Goal: Find specific page/section: Find specific page/section

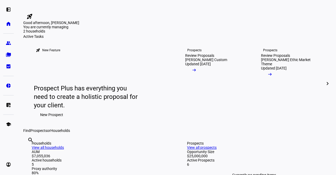
click at [221, 0] on div "Good afternoon, [PERSON_NAME]" at bounding box center [168, 0] width 336 height 0
click at [7, 41] on eth-mat-symbol "group" at bounding box center [8, 42] width 5 height 5
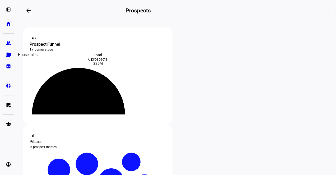
click at [6, 53] on link "folder_copy Households" at bounding box center [8, 54] width 11 height 11
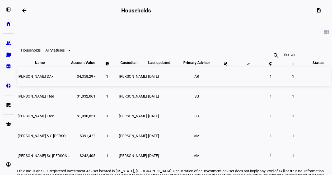
click at [52, 85] on td "[PERSON_NAME] DAF" at bounding box center [43, 75] width 53 height 19
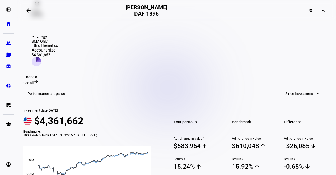
scroll to position [132, 0]
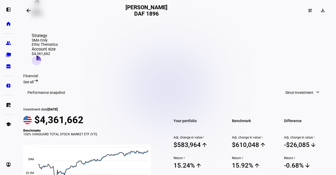
click at [313, 87] on span at bounding box center [302, 92] width 45 height 11
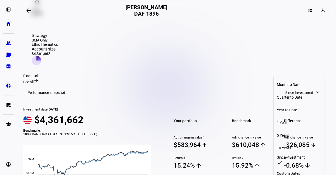
click at [250, 58] on div at bounding box center [168, 87] width 336 height 175
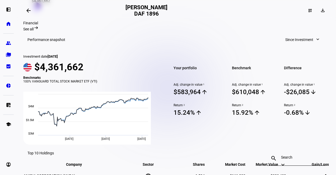
scroll to position [193, 0]
